Goal: Contribute content

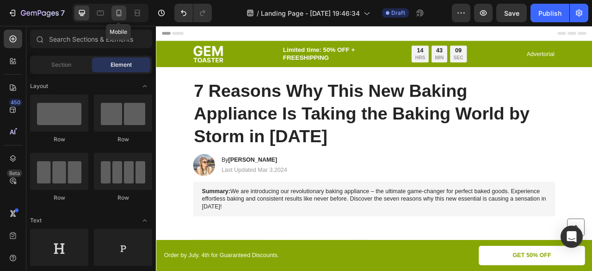
click at [117, 14] on icon at bounding box center [119, 13] width 5 height 6
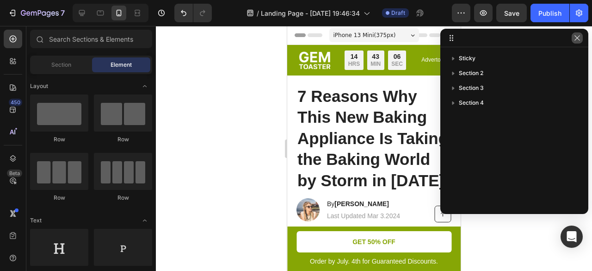
click at [576, 40] on icon "button" at bounding box center [577, 37] width 7 height 7
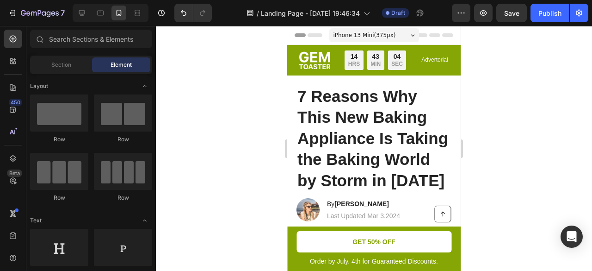
click at [393, 31] on div "iPhone 13 Mini ( 375 px)" at bounding box center [375, 35] width 90 height 14
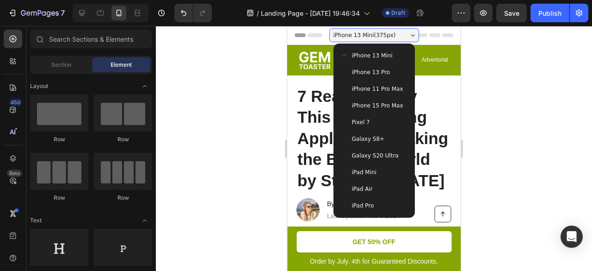
click at [378, 155] on span "Galaxy S20 Ultra" at bounding box center [375, 155] width 47 height 9
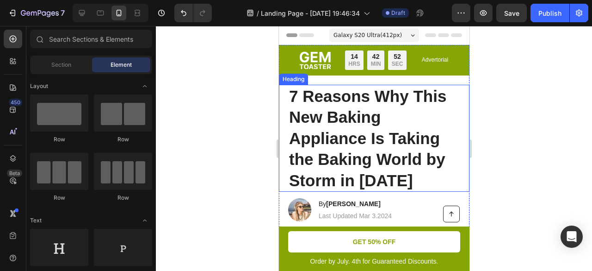
click at [382, 121] on h1 "7 Reasons Why This New Baking Appliance Is Taking the Baking World by Storm in …" at bounding box center [374, 138] width 172 height 107
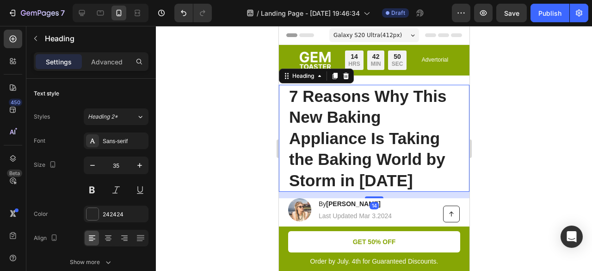
click at [363, 132] on h1 "7 Reasons Why This New Baking Appliance Is Taking the Baking World by Storm in …" at bounding box center [374, 138] width 172 height 107
click at [363, 132] on p "7 Reasons Why This New Baking Appliance Is Taking the Baking World by Storm in …" at bounding box center [374, 139] width 170 height 106
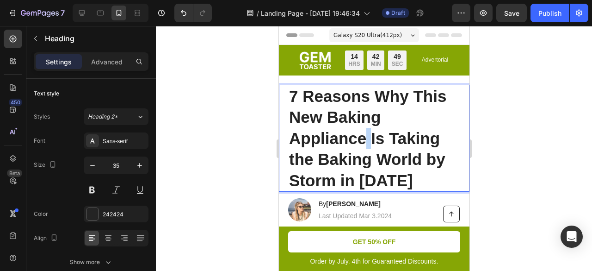
click at [363, 132] on p "7 Reasons Why This New Baking Appliance Is Taking the Baking World by Storm in …" at bounding box center [374, 139] width 170 height 106
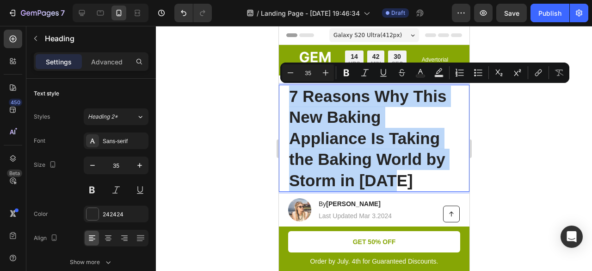
click at [370, 152] on p "7 Reasons Why This New Baking Appliance Is Taking the Baking World by Storm in …" at bounding box center [374, 139] width 170 height 106
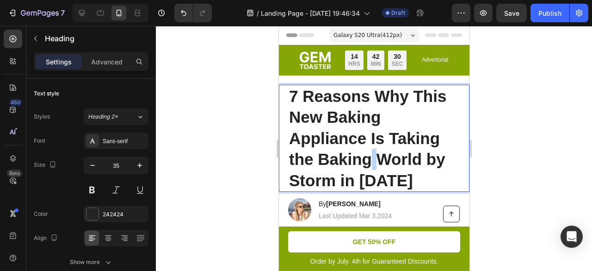
click at [370, 152] on p "7 Reasons Why This New Baking Appliance Is Taking the Baking World by Storm in …" at bounding box center [374, 139] width 170 height 106
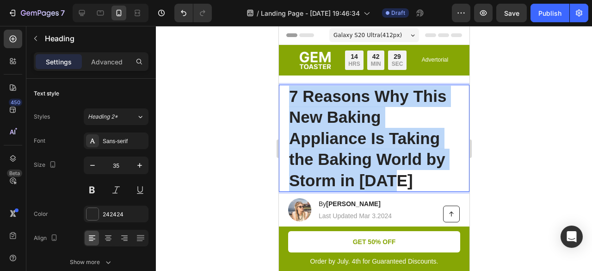
click at [370, 152] on p "7 Reasons Why This New Baking Appliance Is Taking the Baking World by Storm in …" at bounding box center [374, 139] width 170 height 106
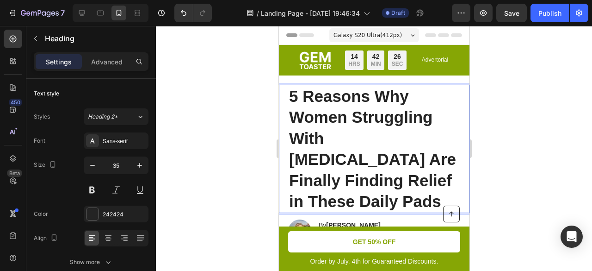
click at [327, 174] on p "5 Reasons Why Women Struggling With [MEDICAL_DATA] Are Finally Finding Relief i…" at bounding box center [374, 149] width 170 height 126
click at [307, 180] on p "5 Reasons Why Women Struggling With [MEDICAL_DATA] Are Finally Finding Relief i…" at bounding box center [374, 149] width 170 height 126
drag, startPoint x: 304, startPoint y: 178, endPoint x: 290, endPoint y: 179, distance: 13.9
click at [290, 179] on p "5 Reasons Why Women Struggling With [MEDICAL_DATA] Are Finally Finding Relief i…" at bounding box center [374, 149] width 170 height 126
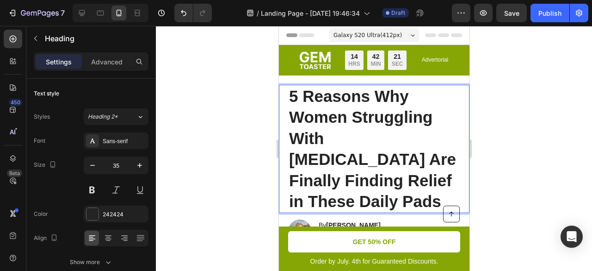
click at [299, 178] on p "5 Reasons Why Women Struggling With [MEDICAL_DATA] Are Finally Finding Relief i…" at bounding box center [374, 149] width 170 height 126
click at [368, 149] on p "5 Reasons Why Women Struggling With [MEDICAL_DATA] Are Finally Finding Relief w…" at bounding box center [374, 149] width 170 height 126
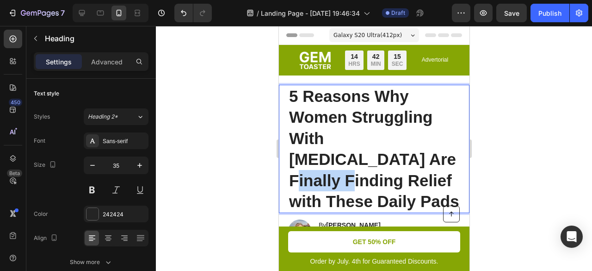
click at [368, 149] on p "5 Reasons Why Women Struggling With [MEDICAL_DATA] Are Finally Finding Relief w…" at bounding box center [374, 149] width 170 height 126
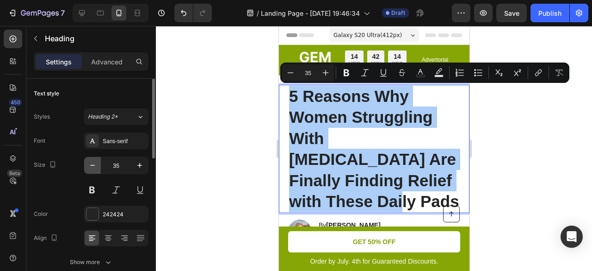
click at [89, 165] on icon "button" at bounding box center [92, 165] width 9 height 9
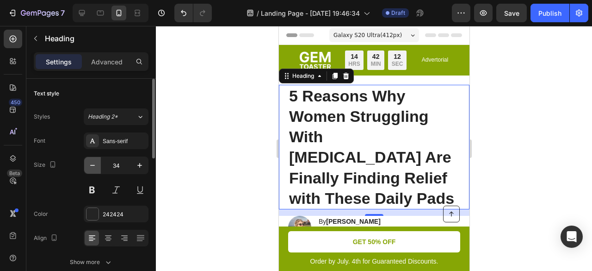
click at [89, 165] on icon "button" at bounding box center [92, 165] width 9 height 9
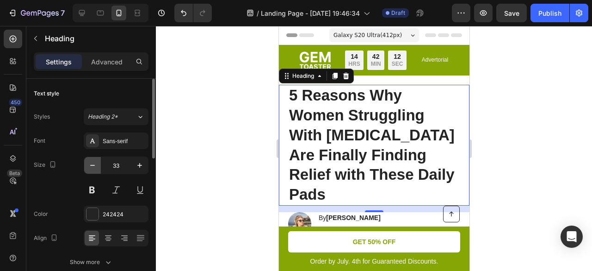
click at [89, 165] on icon "button" at bounding box center [92, 165] width 9 height 9
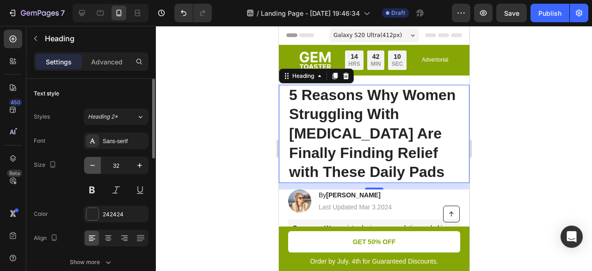
click at [97, 165] on button "button" at bounding box center [92, 165] width 17 height 17
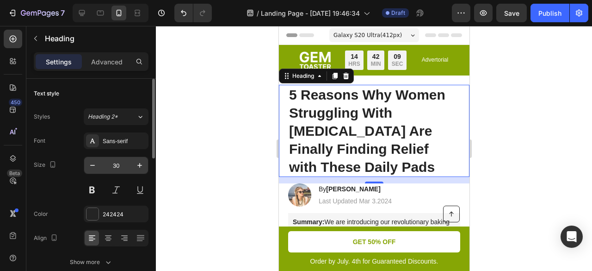
click at [130, 165] on input "30" at bounding box center [116, 165] width 31 height 17
click at [137, 165] on icon "button" at bounding box center [139, 165] width 9 height 9
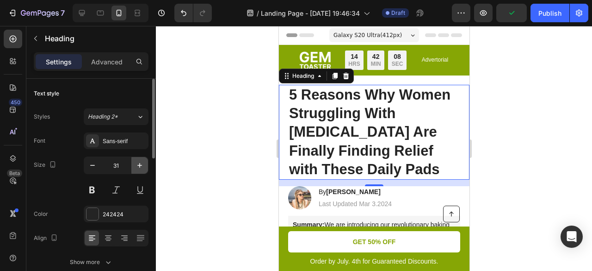
type input "32"
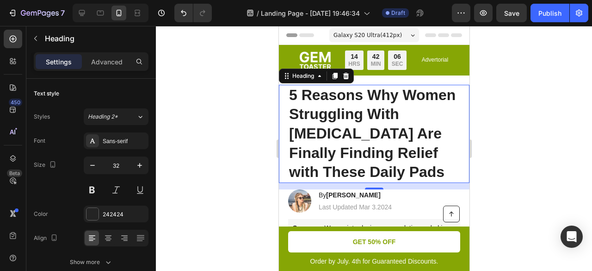
click at [521, 131] on div at bounding box center [374, 148] width 436 height 245
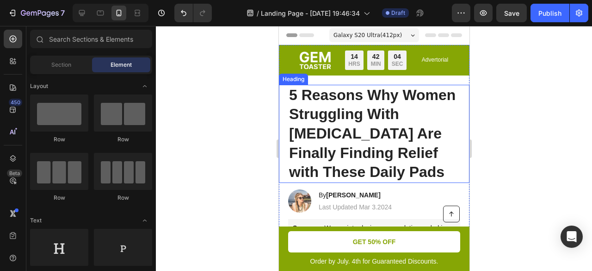
click at [387, 132] on p "5 Reasons Why Women Struggling With [MEDICAL_DATA] Are Finally Finding Relief w…" at bounding box center [374, 134] width 170 height 96
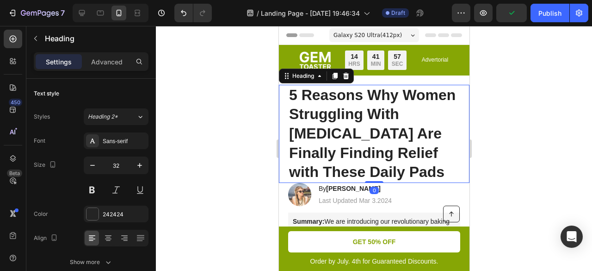
drag, startPoint x: 368, startPoint y: 188, endPoint x: 754, endPoint y: 178, distance: 385.7
click at [378, 178] on div "5 Reasons Why Women Struggling With [MEDICAL_DATA] Are Finally Finding Relief w…" at bounding box center [374, 134] width 191 height 98
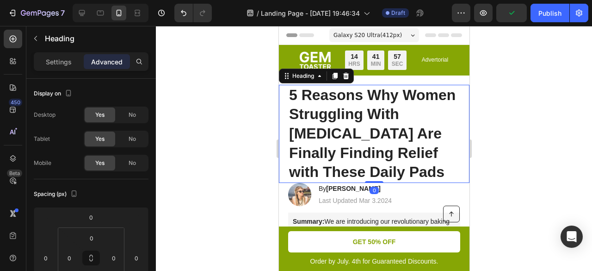
click at [506, 142] on div at bounding box center [374, 148] width 436 height 245
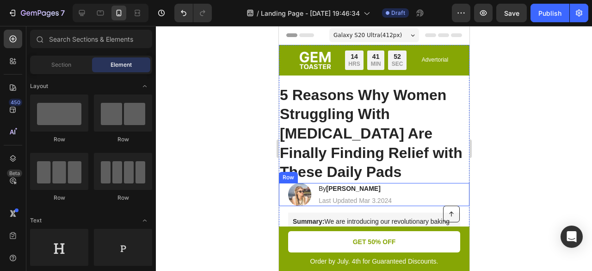
click at [424, 183] on div "Image By [PERSON_NAME] Heading Last Updated Mar 3.2024 Text [GEOGRAPHIC_DATA]" at bounding box center [374, 194] width 191 height 23
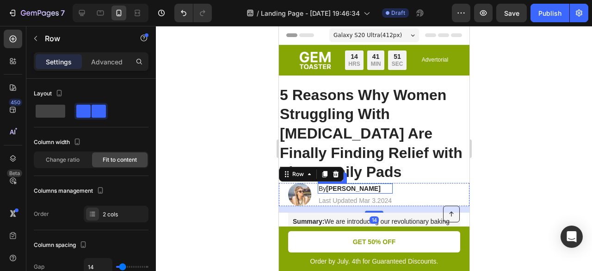
click at [370, 153] on p "5 Reasons Why Women Struggling With [MEDICAL_DATA] Are Finally Finding Relief w…" at bounding box center [374, 134] width 189 height 96
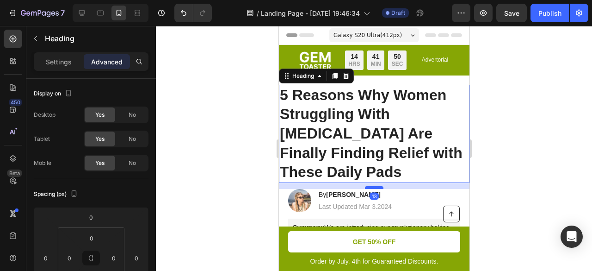
drag, startPoint x: 367, startPoint y: 162, endPoint x: 367, endPoint y: 168, distance: 6.0
click at [367, 186] on div at bounding box center [374, 187] width 19 height 3
type input "13"
click at [488, 143] on div at bounding box center [374, 148] width 436 height 245
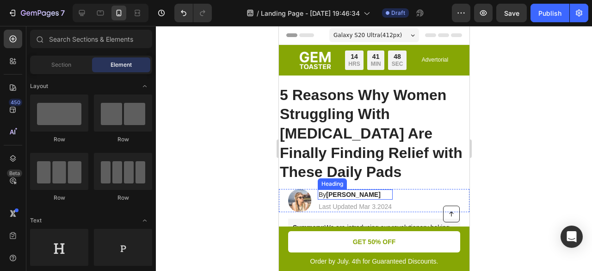
click at [352, 191] on strong "[PERSON_NAME]" at bounding box center [353, 194] width 54 height 7
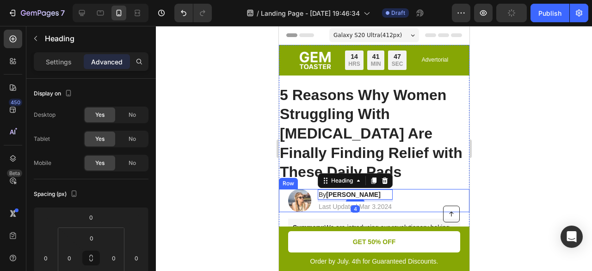
click at [416, 189] on div "Image By [PERSON_NAME] Heading 4 Last Updated Mar 3.2024 Text [GEOGRAPHIC_DATA]" at bounding box center [374, 200] width 191 height 23
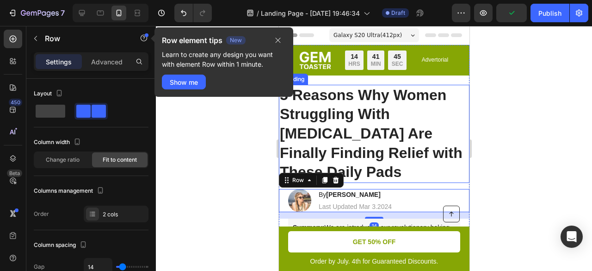
click at [369, 163] on h1 "5 Reasons Why Women Struggling With [MEDICAL_DATA] Are Finally Finding Relief w…" at bounding box center [374, 134] width 191 height 98
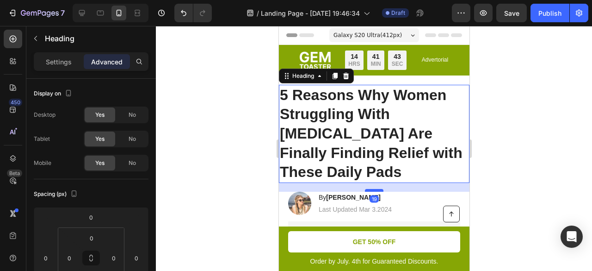
click at [371, 189] on div at bounding box center [374, 190] width 19 height 3
type input "19"
click at [496, 162] on div at bounding box center [374, 148] width 436 height 245
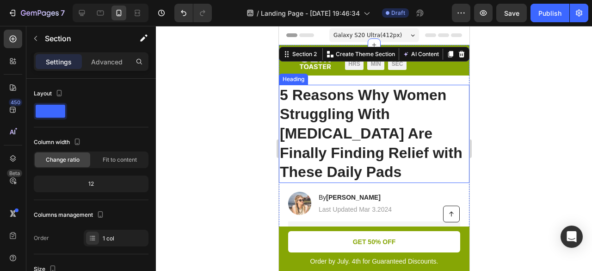
click at [359, 160] on p "5 Reasons Why Women Struggling With [MEDICAL_DATA] Are Finally Finding Relief w…" at bounding box center [374, 134] width 189 height 96
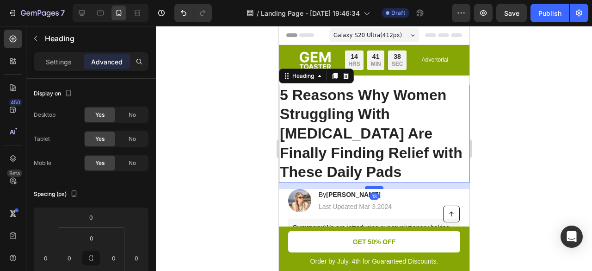
click at [372, 186] on div at bounding box center [374, 187] width 19 height 3
type input "13"
click at [501, 163] on div at bounding box center [374, 148] width 436 height 245
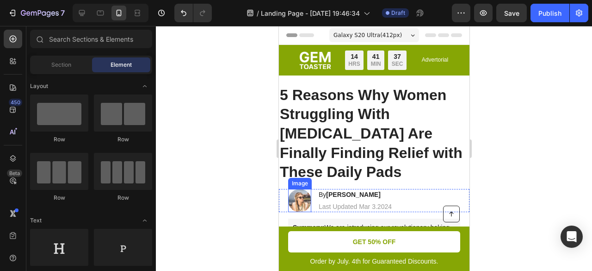
click at [300, 189] on img at bounding box center [299, 200] width 23 height 23
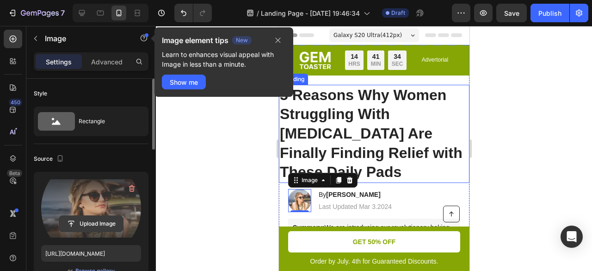
click at [88, 221] on input "file" at bounding box center [91, 224] width 64 height 16
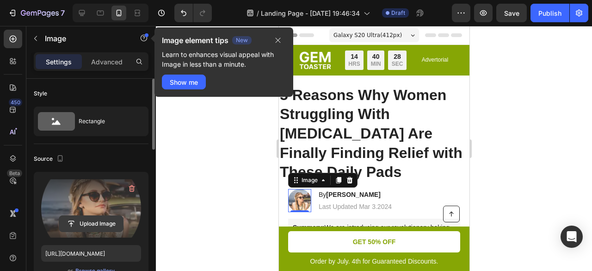
click at [91, 225] on input "file" at bounding box center [91, 224] width 64 height 16
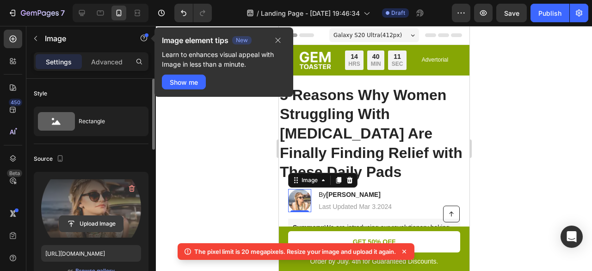
click at [87, 223] on input "file" at bounding box center [91, 224] width 64 height 16
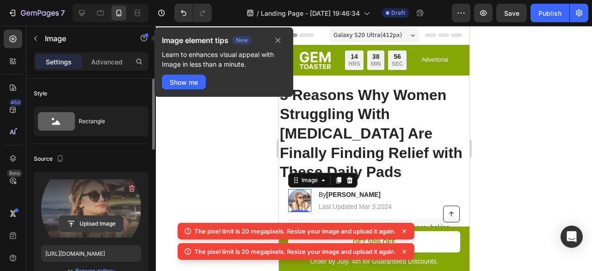
click at [89, 221] on input "file" at bounding box center [91, 224] width 64 height 16
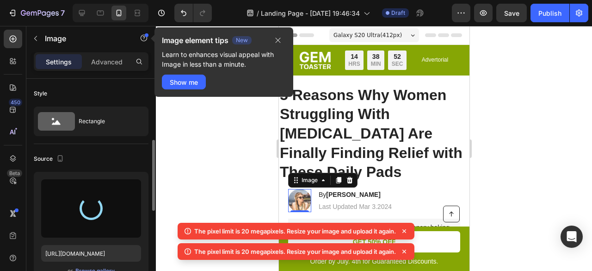
scroll to position [46, 0]
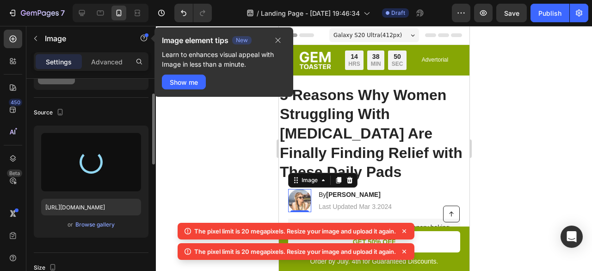
type input "[URL][DOMAIN_NAME]"
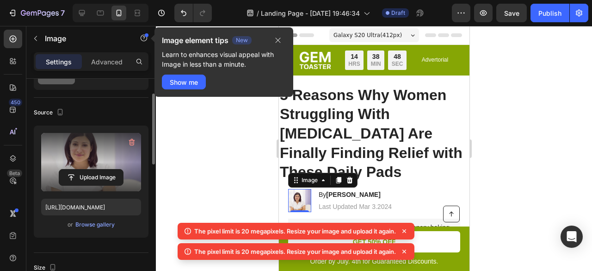
scroll to position [0, 0]
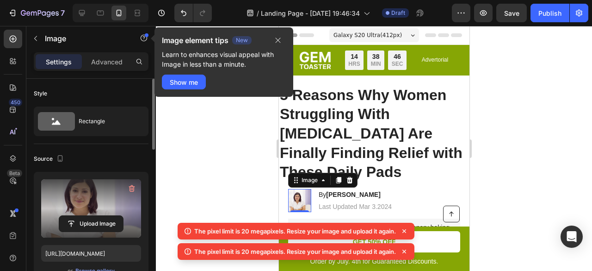
click at [514, 143] on div at bounding box center [374, 148] width 436 height 245
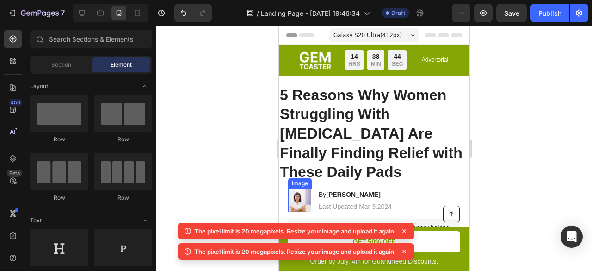
click at [305, 189] on img at bounding box center [299, 200] width 23 height 23
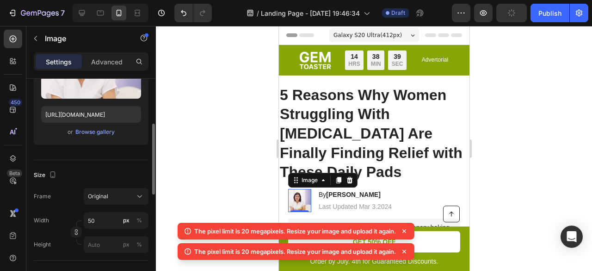
scroll to position [185, 0]
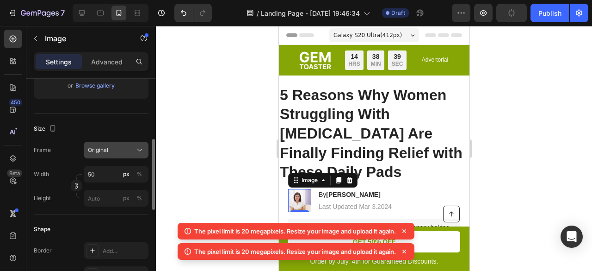
click at [136, 144] on button "Original" at bounding box center [116, 150] width 65 height 17
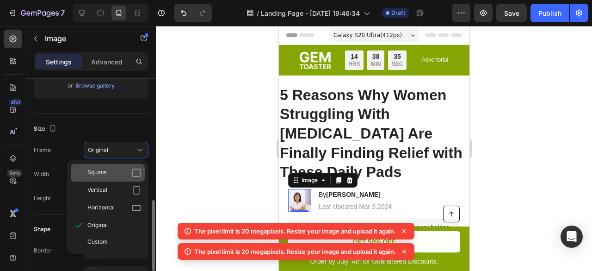
scroll to position [231, 0]
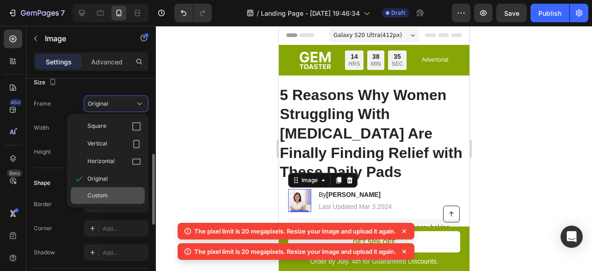
click at [110, 188] on div "Custom" at bounding box center [108, 195] width 74 height 17
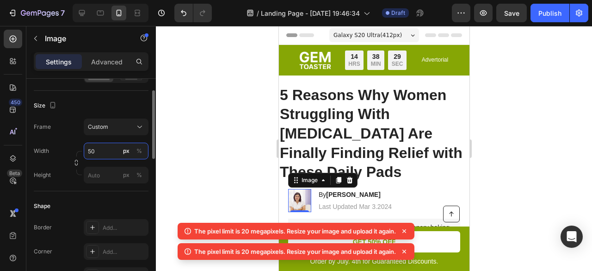
scroll to position [185, 0]
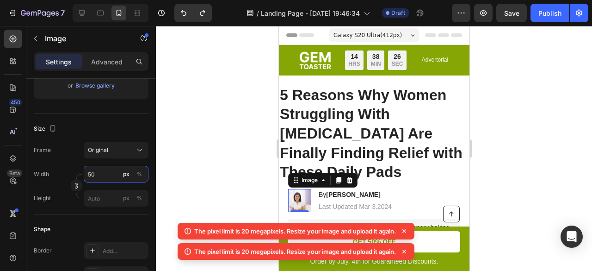
type input "[URL][DOMAIN_NAME]"
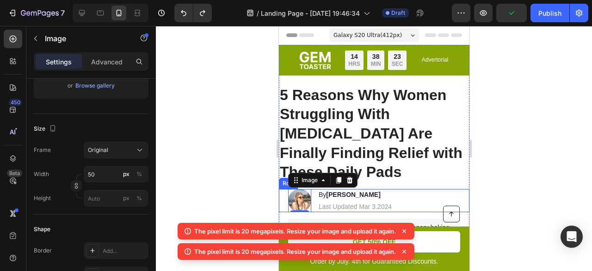
click at [211, 165] on div at bounding box center [374, 148] width 436 height 245
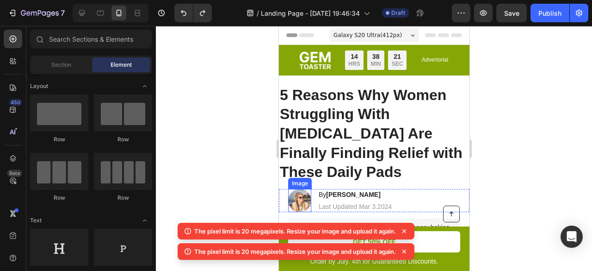
click at [300, 189] on img at bounding box center [299, 200] width 23 height 23
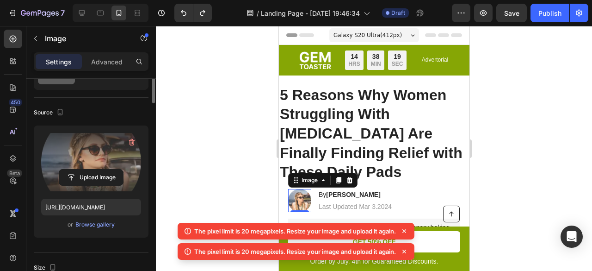
scroll to position [0, 0]
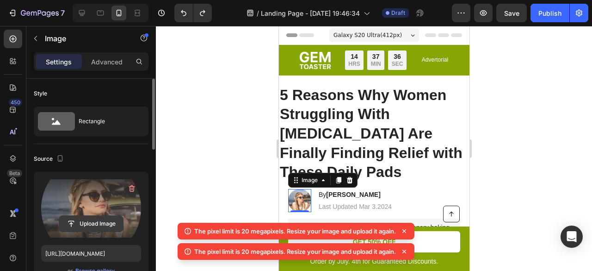
click at [85, 214] on label at bounding box center [91, 208] width 100 height 58
click at [85, 216] on input "file" at bounding box center [91, 224] width 64 height 16
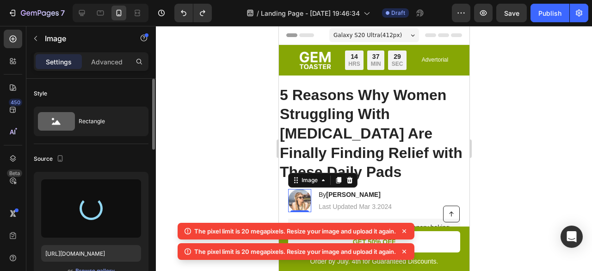
type input "[URL][DOMAIN_NAME]"
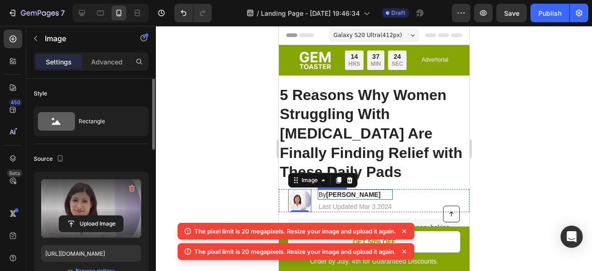
click at [345, 191] on strong "[PERSON_NAME]" at bounding box center [353, 194] width 54 height 7
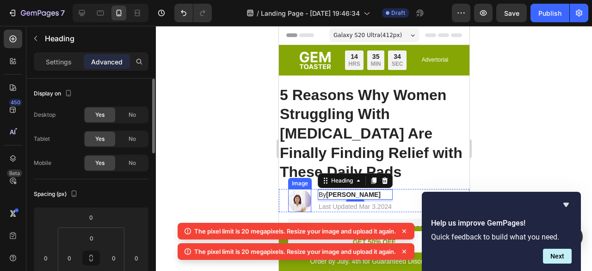
click at [298, 189] on img at bounding box center [299, 200] width 23 height 23
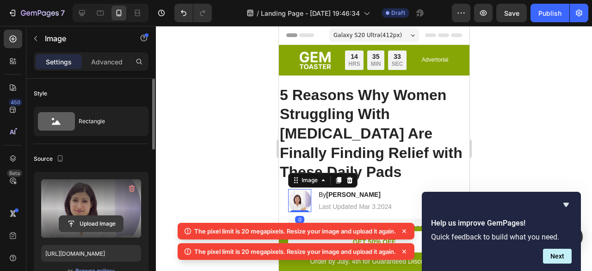
click at [87, 219] on input "file" at bounding box center [91, 224] width 64 height 16
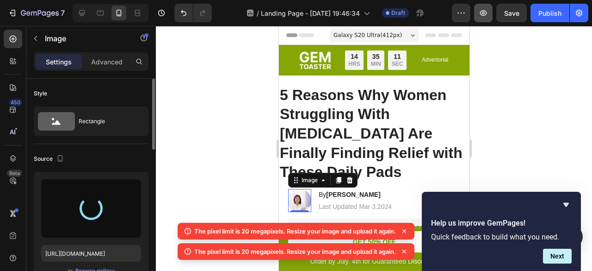
type input "[URL][DOMAIN_NAME]"
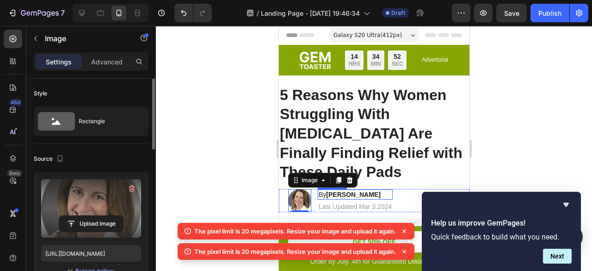
click at [344, 191] on strong "[PERSON_NAME]" at bounding box center [353, 194] width 54 height 7
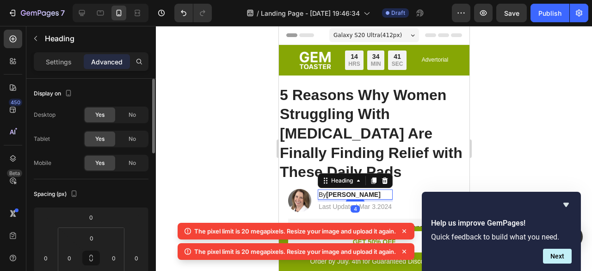
click at [335, 191] on strong "[PERSON_NAME]" at bounding box center [353, 194] width 54 height 7
drag, startPoint x: 330, startPoint y: 175, endPoint x: 346, endPoint y: 175, distance: 16.7
click at [346, 191] on strong "[PERSON_NAME]" at bounding box center [353, 194] width 54 height 7
click at [365, 190] on p "By [PERSON_NAME]" at bounding box center [354, 194] width 73 height 8
drag, startPoint x: 366, startPoint y: 175, endPoint x: 329, endPoint y: 174, distance: 37.1
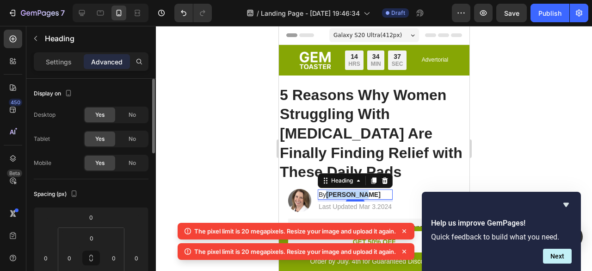
click at [329, 190] on p "By [PERSON_NAME]" at bounding box center [354, 194] width 73 height 8
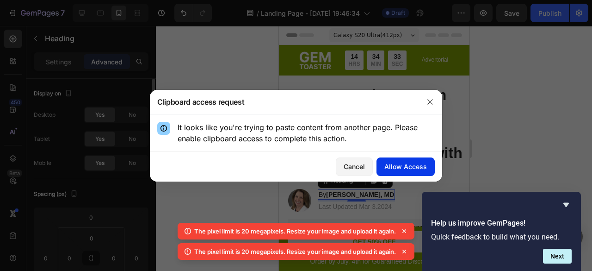
click at [415, 170] on div "Allow Access" at bounding box center [406, 167] width 43 height 10
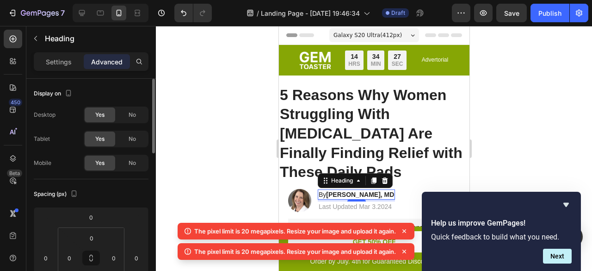
click at [395, 189] on h2 "By [PERSON_NAME], MD" at bounding box center [356, 194] width 77 height 10
click at [394, 191] on strong "[PERSON_NAME], MD" at bounding box center [360, 194] width 68 height 7
click at [395, 189] on h2 "By [PERSON_NAME], MD" at bounding box center [356, 194] width 77 height 10
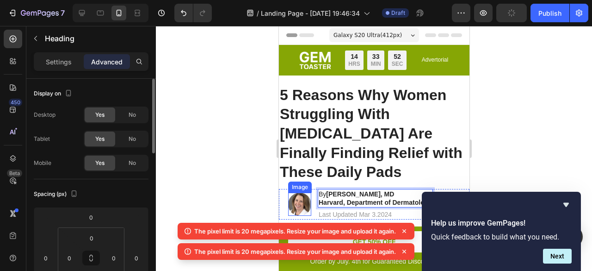
click at [298, 193] on img at bounding box center [299, 204] width 23 height 23
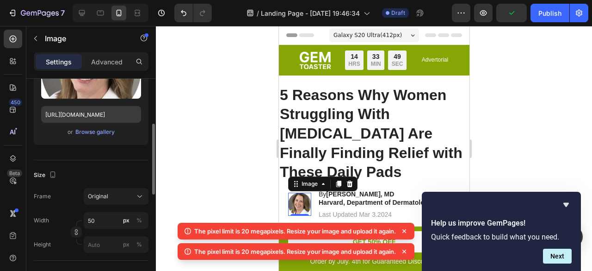
scroll to position [185, 0]
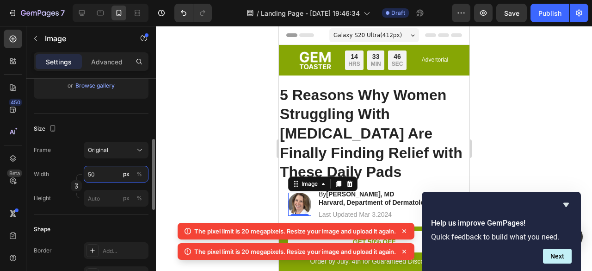
click at [94, 172] on input "50" at bounding box center [116, 174] width 65 height 17
click at [99, 174] on input "50" at bounding box center [116, 174] width 65 height 17
drag, startPoint x: 99, startPoint y: 174, endPoint x: 91, endPoint y: 175, distance: 8.4
click at [91, 175] on input "50" at bounding box center [116, 174] width 65 height 17
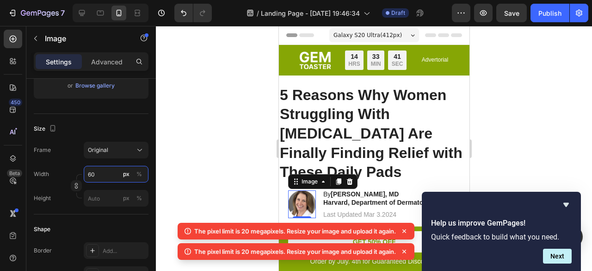
type input "6"
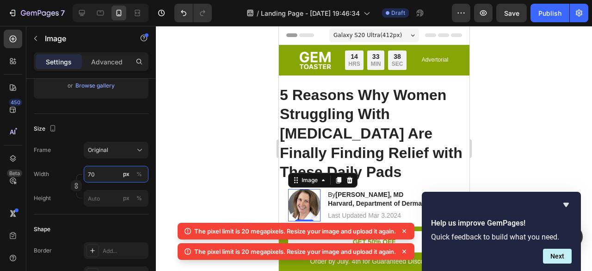
type input "7"
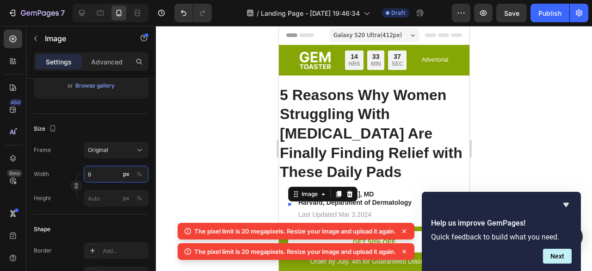
type input "60"
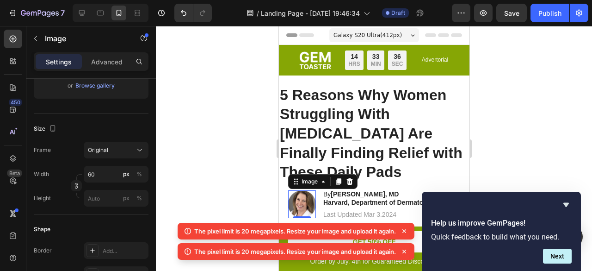
click at [240, 121] on div at bounding box center [374, 148] width 436 height 245
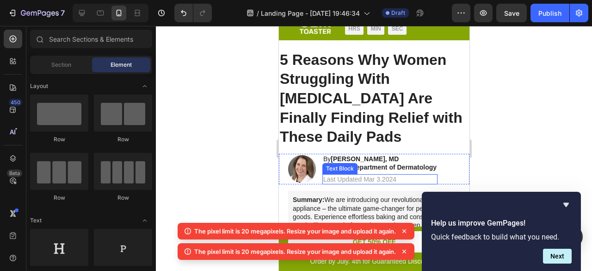
scroll to position [46, 0]
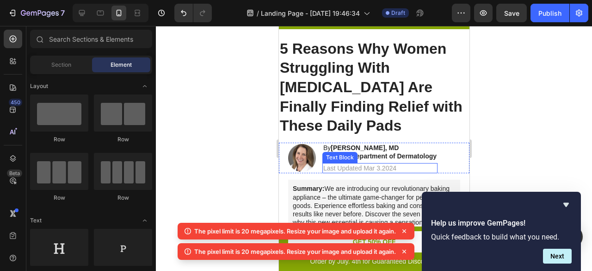
click at [370, 164] on p "Last Updated Mar 3.2024" at bounding box center [379, 168] width 113 height 8
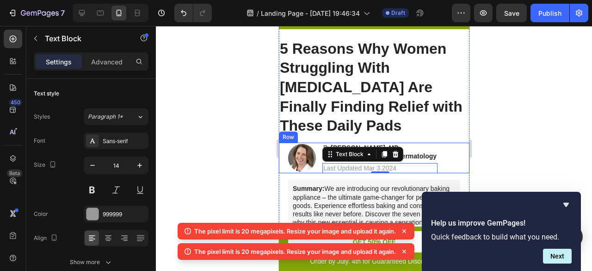
click at [533, 124] on div at bounding box center [374, 148] width 436 height 245
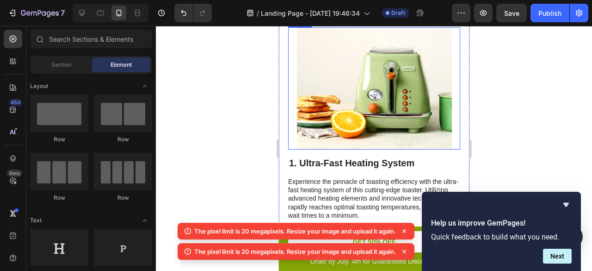
scroll to position [278, 0]
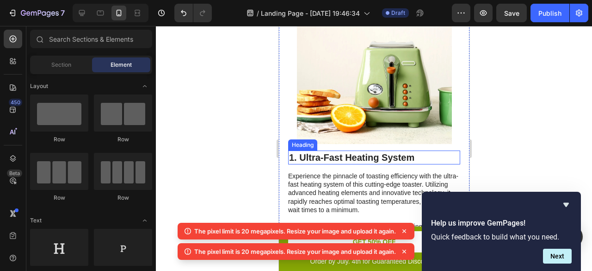
click at [367, 150] on h2 "1. Ultra-Fast Heating System" at bounding box center [374, 157] width 172 height 14
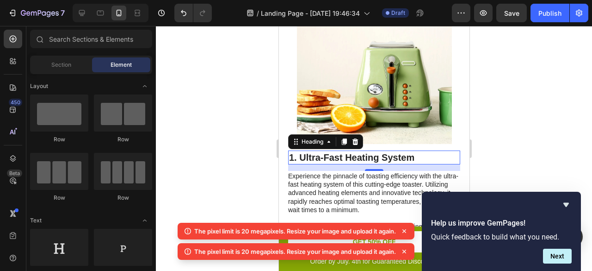
click at [367, 150] on h2 "1. Ultra-Fast Heating System" at bounding box center [374, 157] width 172 height 14
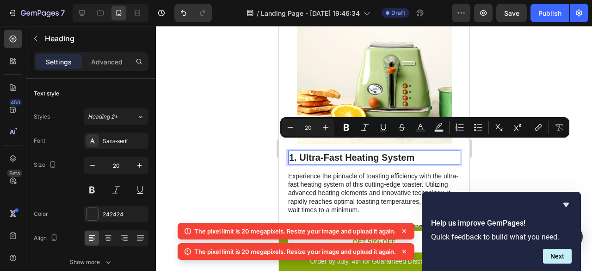
click at [383, 151] on p "1. Ultra-Fast Heating System" at bounding box center [374, 157] width 170 height 12
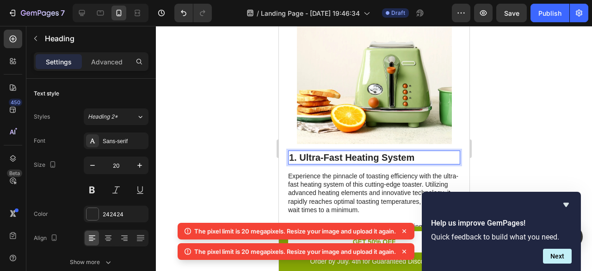
click at [303, 151] on p "1. Ultra-Fast Heating System" at bounding box center [374, 157] width 170 height 12
drag, startPoint x: 301, startPoint y: 146, endPoint x: 419, endPoint y: 147, distance: 118.0
click at [419, 151] on p "1. Ultra-Fast Heating System" at bounding box center [374, 157] width 170 height 12
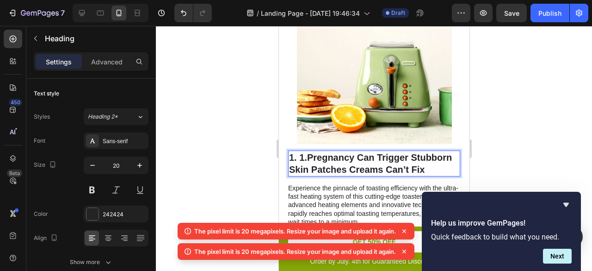
click at [300, 151] on p "1. 1. Pregnancy Can Trigger Stubborn Skin Patches Creams Can’t Fix" at bounding box center [374, 163] width 170 height 24
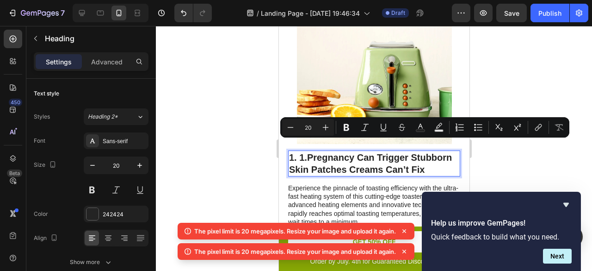
click at [297, 151] on p "1. 1. Pregnancy Can Trigger Stubborn Skin Patches Creams Can’t Fix" at bounding box center [374, 163] width 170 height 24
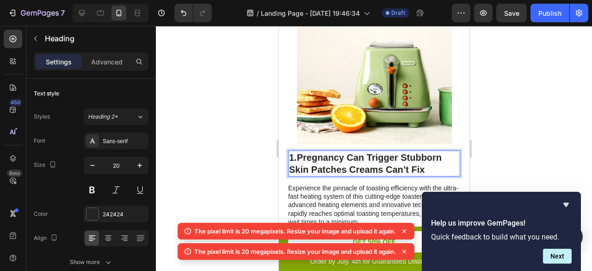
click at [302, 152] on strong "Pregnancy Can Trigger Stubborn Skin Patches Creams Can’t Fix" at bounding box center [365, 163] width 153 height 22
click at [294, 151] on p "1. Pregnancy Can Trigger Stubborn Skin Patches Creams Can’t Fix" at bounding box center [374, 163] width 170 height 24
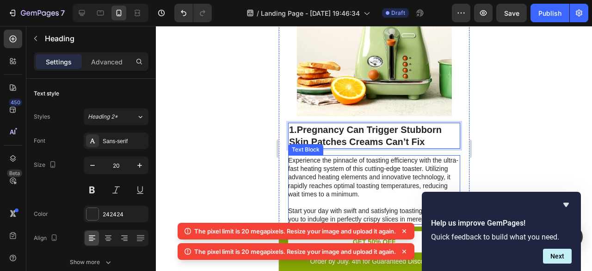
scroll to position [324, 0]
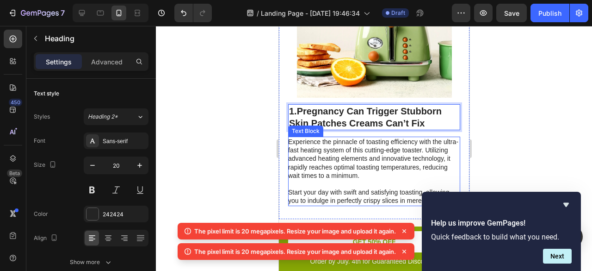
click at [335, 154] on p "Experience the pinnacle of toasting efficiency with the ultra-fast heating syst…" at bounding box center [373, 171] width 171 height 68
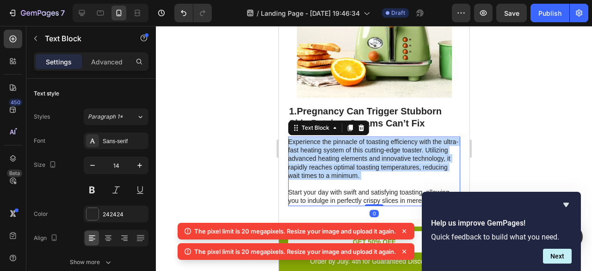
click at [335, 154] on p "Experience the pinnacle of toasting efficiency with the ultra-fast heating syst…" at bounding box center [373, 171] width 171 height 68
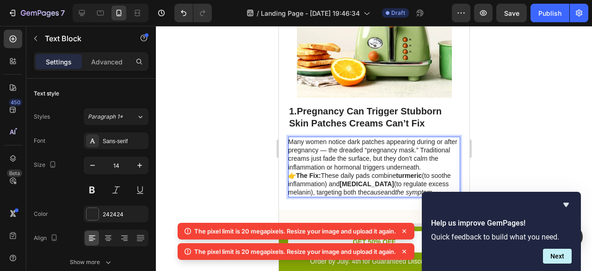
click at [446, 156] on p "Many women notice dark patches appearing during or after pregnancy — the dreade…" at bounding box center [373, 166] width 171 height 59
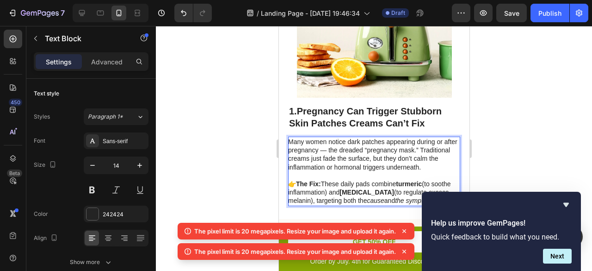
click at [323, 173] on p "⁠⁠⁠⁠⁠⁠⁠ 👉 The Fix: These daily pads combine turmeric (to soothe inflammation) a…" at bounding box center [373, 188] width 171 height 34
drag, startPoint x: 327, startPoint y: 173, endPoint x: 290, endPoint y: 176, distance: 36.7
click at [290, 176] on p "👉 The Fix: These daily pads combine turmeric (to soothe inflammation) and [MEDI…" at bounding box center [373, 188] width 171 height 34
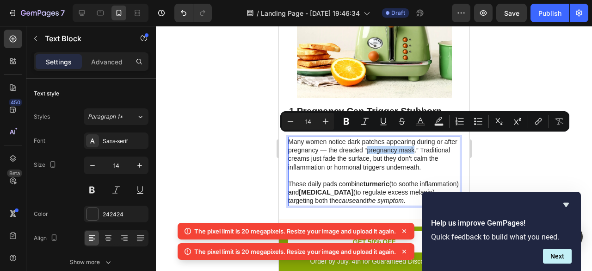
drag, startPoint x: 382, startPoint y: 140, endPoint x: 428, endPoint y: 142, distance: 45.9
click at [428, 142] on p "Many women notice dark patches appearing during or after pregnancy — the dreade…" at bounding box center [373, 154] width 171 height 34
click at [346, 122] on icon "Editor contextual toolbar" at bounding box center [346, 121] width 9 height 9
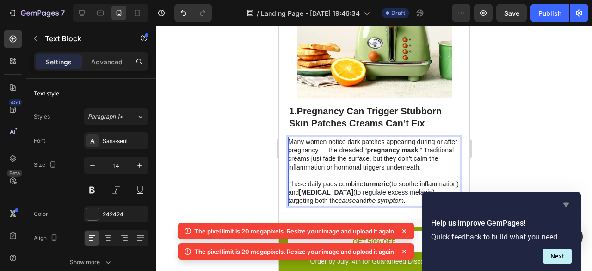
click at [566, 204] on icon "Hide survey" at bounding box center [567, 205] width 6 height 4
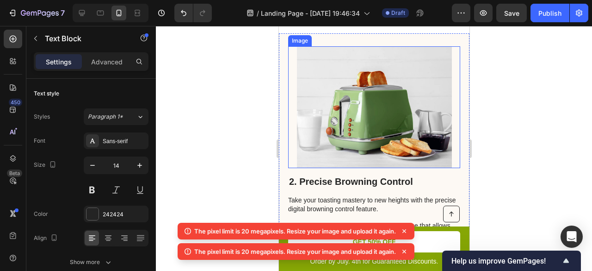
scroll to position [555, 0]
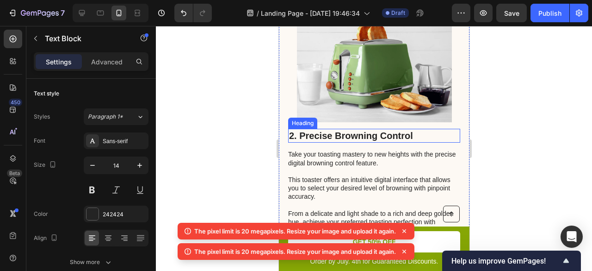
click at [336, 129] on h2 "2. Precise Browning Control" at bounding box center [374, 136] width 172 height 14
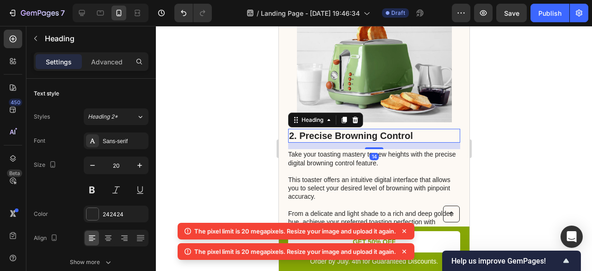
click at [336, 129] on h2 "2. Precise Browning Control" at bounding box center [374, 136] width 172 height 14
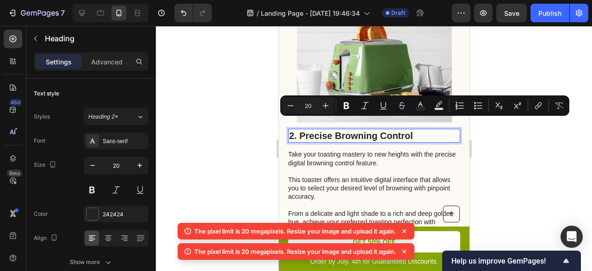
click at [312, 130] on p "2. Precise Browning Control" at bounding box center [374, 136] width 170 height 12
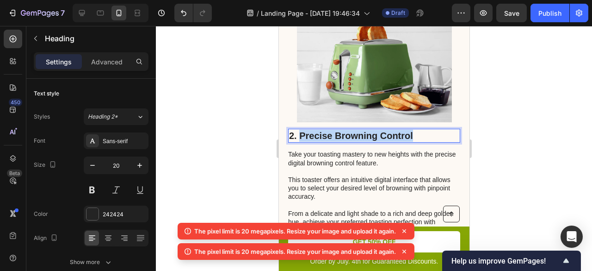
drag, startPoint x: 299, startPoint y: 123, endPoint x: 415, endPoint y: 129, distance: 115.9
click at [415, 130] on p "2. Precise Browning Control" at bounding box center [374, 136] width 170 height 12
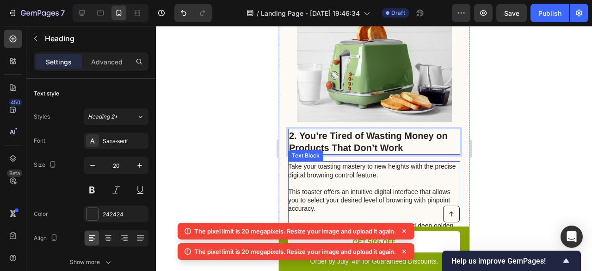
click at [328, 172] on p "Take your toasting mastery to new heights with the precise digital browning con…" at bounding box center [373, 204] width 171 height 84
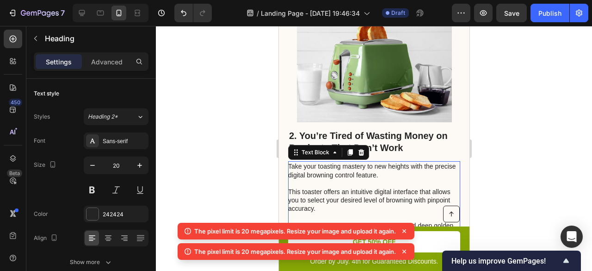
click at [328, 172] on p "Take your toasting mastery to new heights with the precise digital browning con…" at bounding box center [373, 204] width 171 height 84
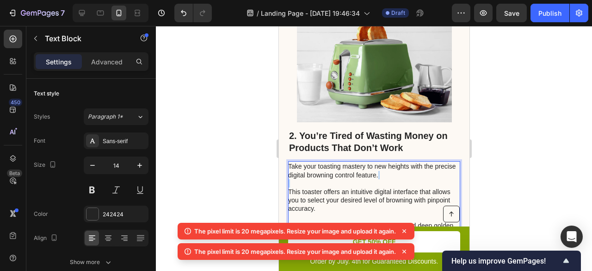
click at [328, 172] on p "Take your toasting mastery to new heights with the precise digital browning con…" at bounding box center [373, 204] width 171 height 84
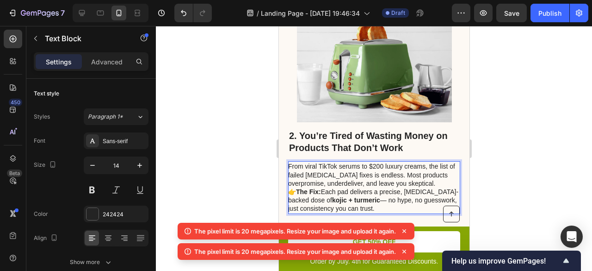
click at [435, 172] on p "From viral TikTok serums to $200 luxury creams, the list of failed [MEDICAL_DAT…" at bounding box center [373, 187] width 171 height 50
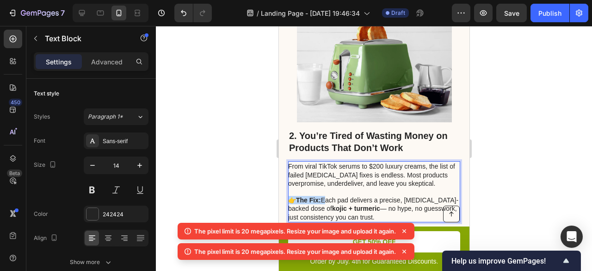
drag, startPoint x: 325, startPoint y: 190, endPoint x: 291, endPoint y: 187, distance: 33.9
click at [291, 187] on p "⁠⁠⁠⁠⁠⁠⁠ 👉 The Fix: Each pad delivers a precise, [MEDICAL_DATA]-backed dose of k…" at bounding box center [373, 204] width 171 height 34
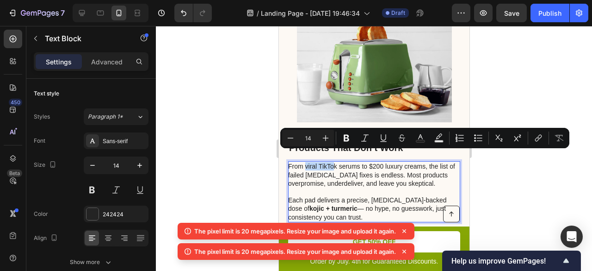
drag, startPoint x: 305, startPoint y: 156, endPoint x: 334, endPoint y: 156, distance: 29.6
click at [334, 162] on p "From viral TikTok serums to $200 luxury creams, the list of failed [MEDICAL_DAT…" at bounding box center [373, 174] width 171 height 25
click at [338, 162] on p "From viral TikTok serums to $200 luxury creams, the list of failed [MEDICAL_DAT…" at bounding box center [373, 174] width 171 height 25
drag, startPoint x: 336, startPoint y: 156, endPoint x: 319, endPoint y: 155, distance: 16.7
click at [319, 162] on p "From viral TikTok serums to $200 luxury creams, the list of failed [MEDICAL_DAT…" at bounding box center [373, 174] width 171 height 25
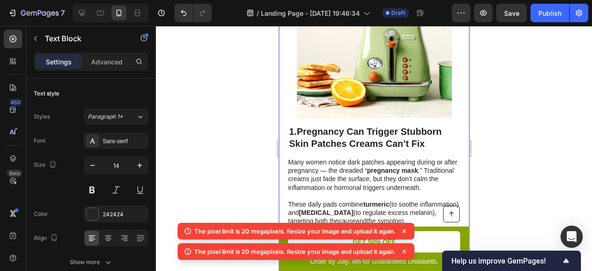
scroll to position [324, 0]
